Goal: Task Accomplishment & Management: Manage account settings

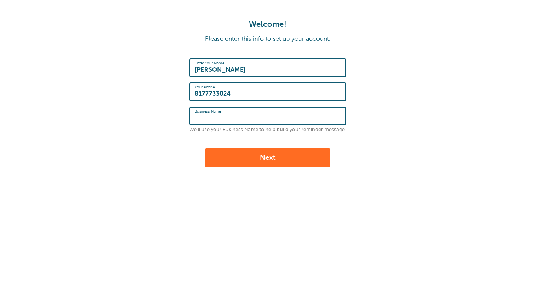
click at [247, 120] on input "Business Name" at bounding box center [268, 116] width 146 height 17
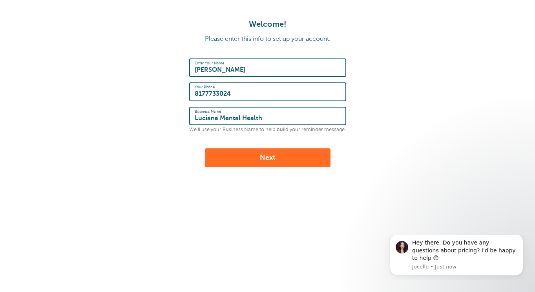
type input "Luciana Mental Health"
click at [256, 162] on button "Next" at bounding box center [268, 157] width 126 height 19
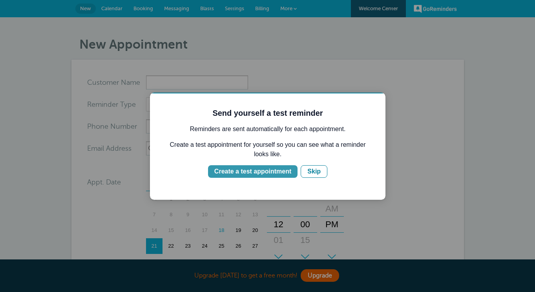
click at [253, 171] on div "Create a test appointment" at bounding box center [252, 171] width 77 height 9
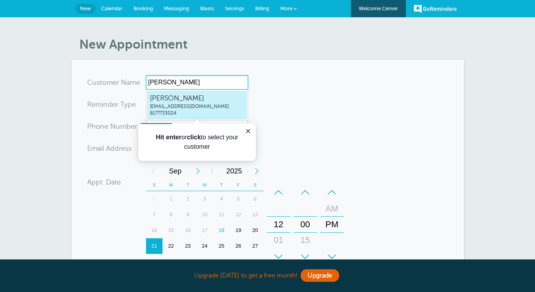
type input "Susana"
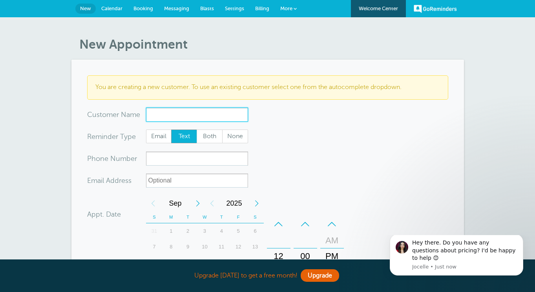
type input "Susana Muñoz"
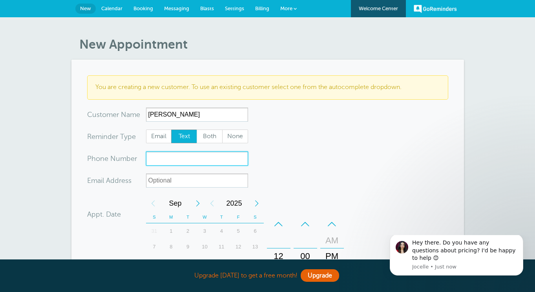
click at [205, 157] on input "xxx-no-autofill" at bounding box center [197, 158] width 102 height 14
type input "8177733024"
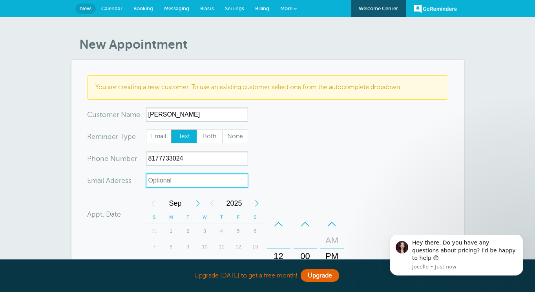
click at [196, 180] on input "xx-no-autofill" at bounding box center [197, 180] width 102 height 14
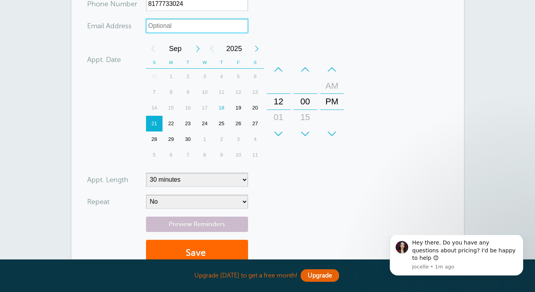
scroll to position [166, 0]
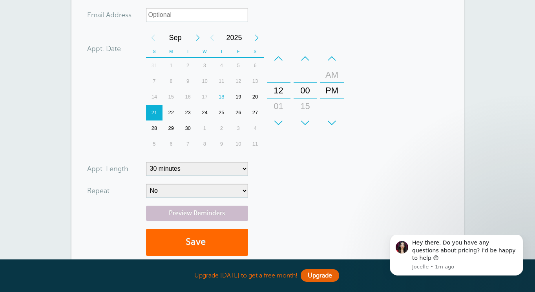
click at [227, 178] on form "You are creating a new customer. To use an existing customer select one from th…" at bounding box center [267, 87] width 361 height 354
select select "50"
select select "RRULE:FREQ=WEEKLY"
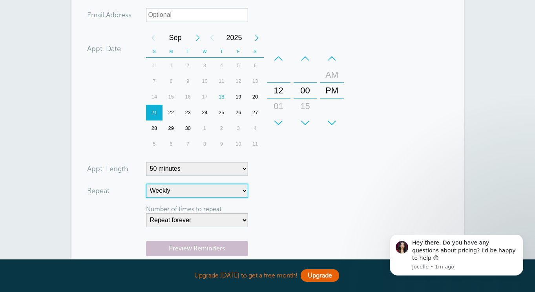
drag, startPoint x: 228, startPoint y: 191, endPoint x: 286, endPoint y: 206, distance: 60.1
click at [286, 206] on form "You are creating a new customer. To use an existing customer select one from th…" at bounding box center [267, 104] width 361 height 389
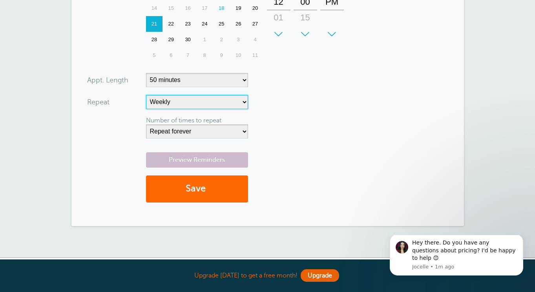
scroll to position [256, 0]
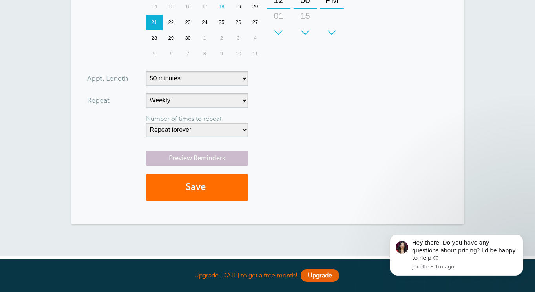
click at [210, 184] on button "Save" at bounding box center [197, 187] width 102 height 27
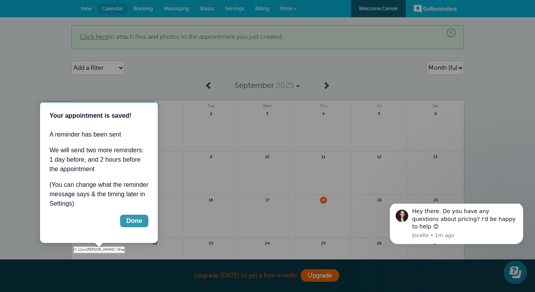
click at [144, 221] on button "Done" at bounding box center [134, 221] width 28 height 13
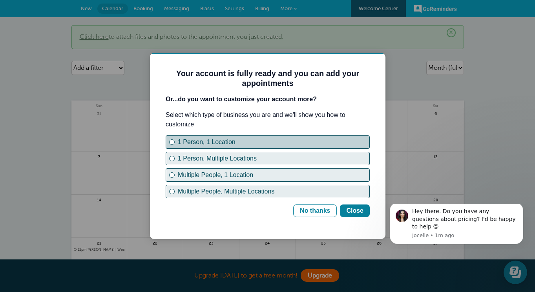
click at [267, 142] on div "1 Person, 1 Location" at bounding box center [273, 141] width 191 height 9
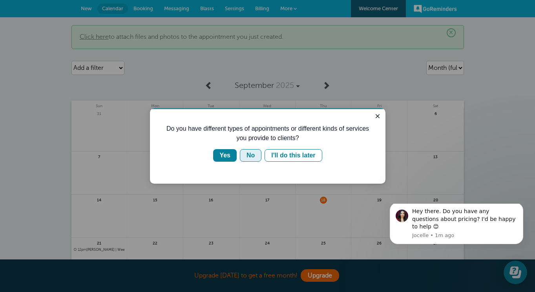
click at [250, 157] on div "No" at bounding box center [250, 155] width 8 height 9
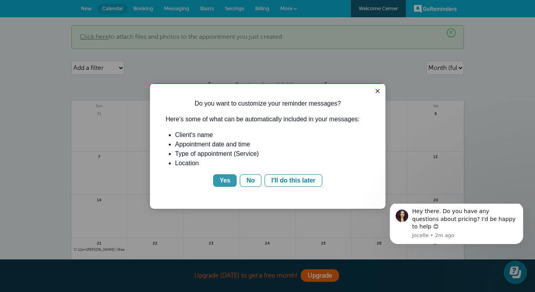
click at [227, 181] on div "Yes" at bounding box center [224, 180] width 11 height 9
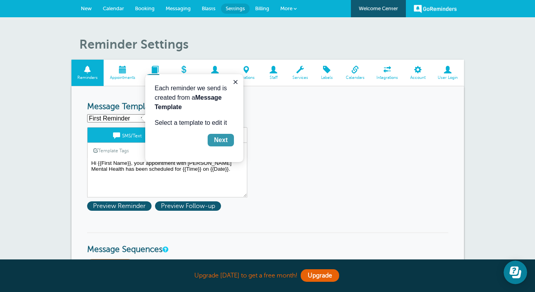
click at [222, 138] on div "Next" at bounding box center [221, 139] width 14 height 9
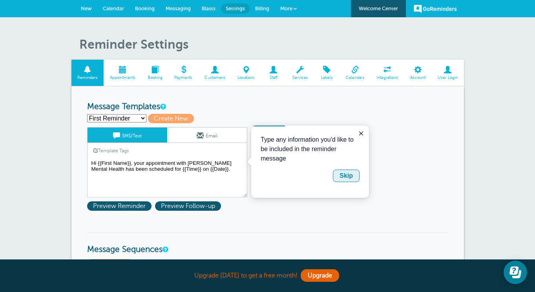
click at [340, 175] on div "Skip" at bounding box center [345, 175] width 13 height 9
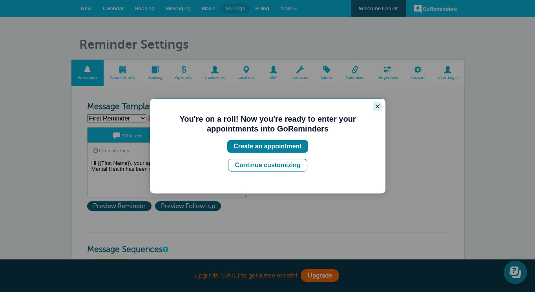
click at [373, 108] on button "Close guide" at bounding box center [377, 106] width 9 height 9
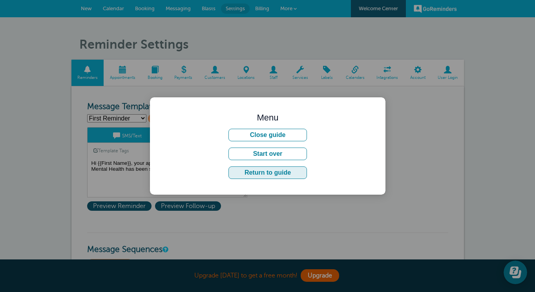
click at [263, 175] on button "Return to guide" at bounding box center [267, 172] width 78 height 13
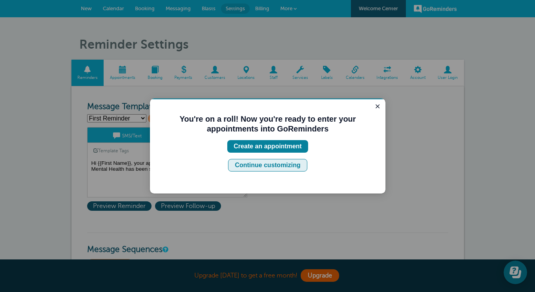
click at [261, 162] on div "Continue customizing" at bounding box center [268, 164] width 66 height 9
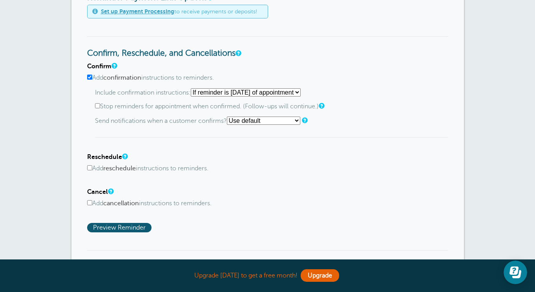
scroll to position [387, 0]
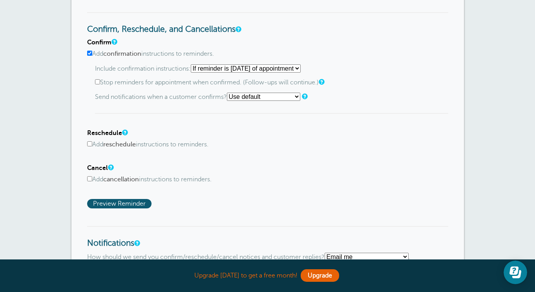
click at [91, 141] on input "Add reschedule instructions to reminders." at bounding box center [89, 143] width 5 height 5
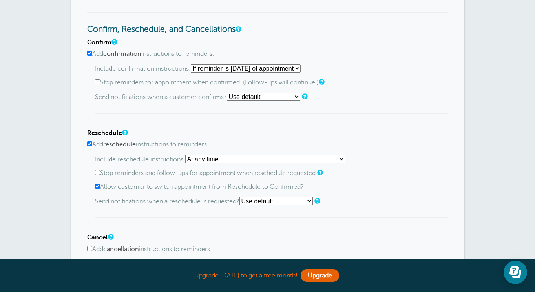
click at [91, 141] on input "Add reschedule instructions to reminders." at bounding box center [89, 143] width 5 height 5
checkbox input "false"
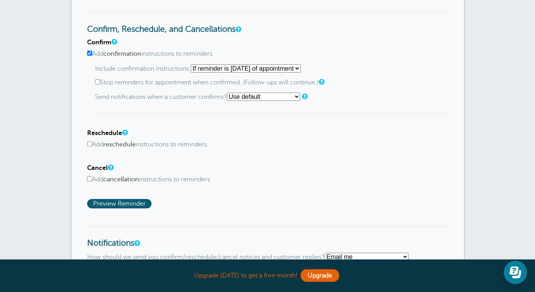
click at [90, 176] on input "Add cancellation instructions to reminders." at bounding box center [89, 178] width 5 height 5
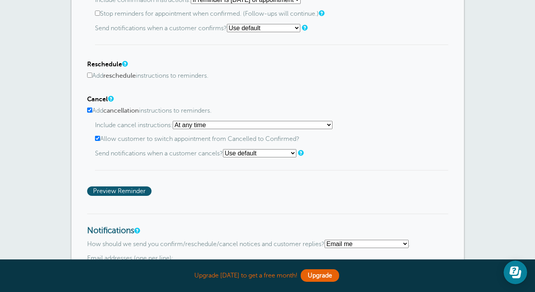
scroll to position [455, 0]
click at [89, 108] on input "Add cancellation instructions to reminders." at bounding box center [89, 110] width 5 height 5
checkbox input "false"
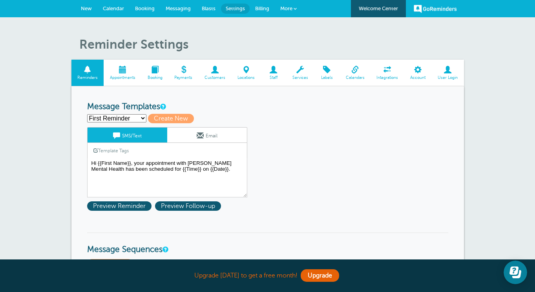
scroll to position [0, 0]
click at [119, 67] on span at bounding box center [123, 69] width 38 height 7
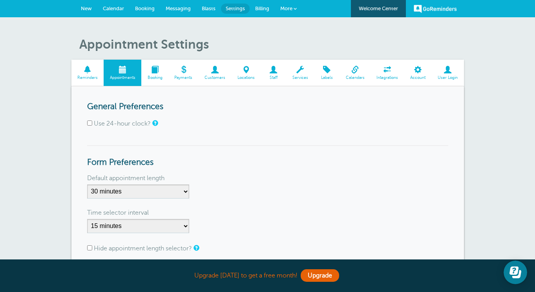
click at [160, 65] on link "Booking" at bounding box center [154, 73] width 27 height 26
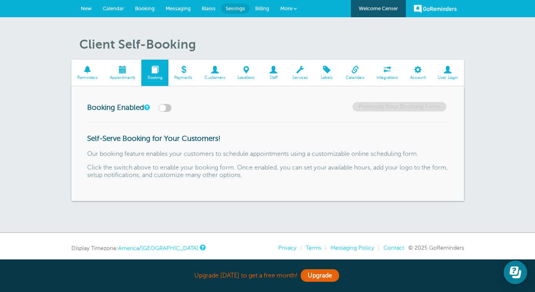
click at [180, 79] on span "Payments" at bounding box center [183, 77] width 22 height 5
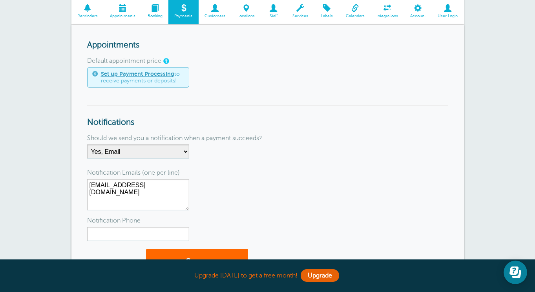
scroll to position [75, 0]
